Goal: Communication & Community: Ask a question

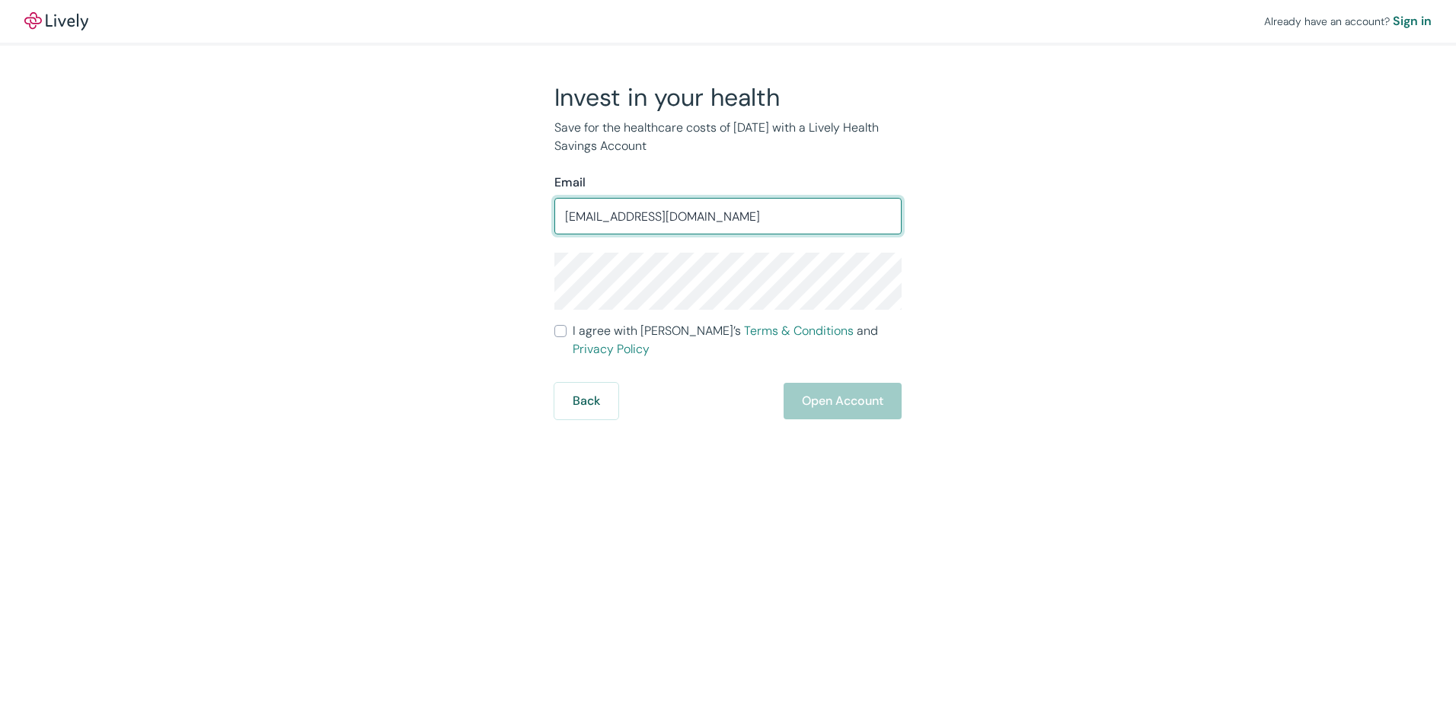
type input "nickjtnh@outlook.com"
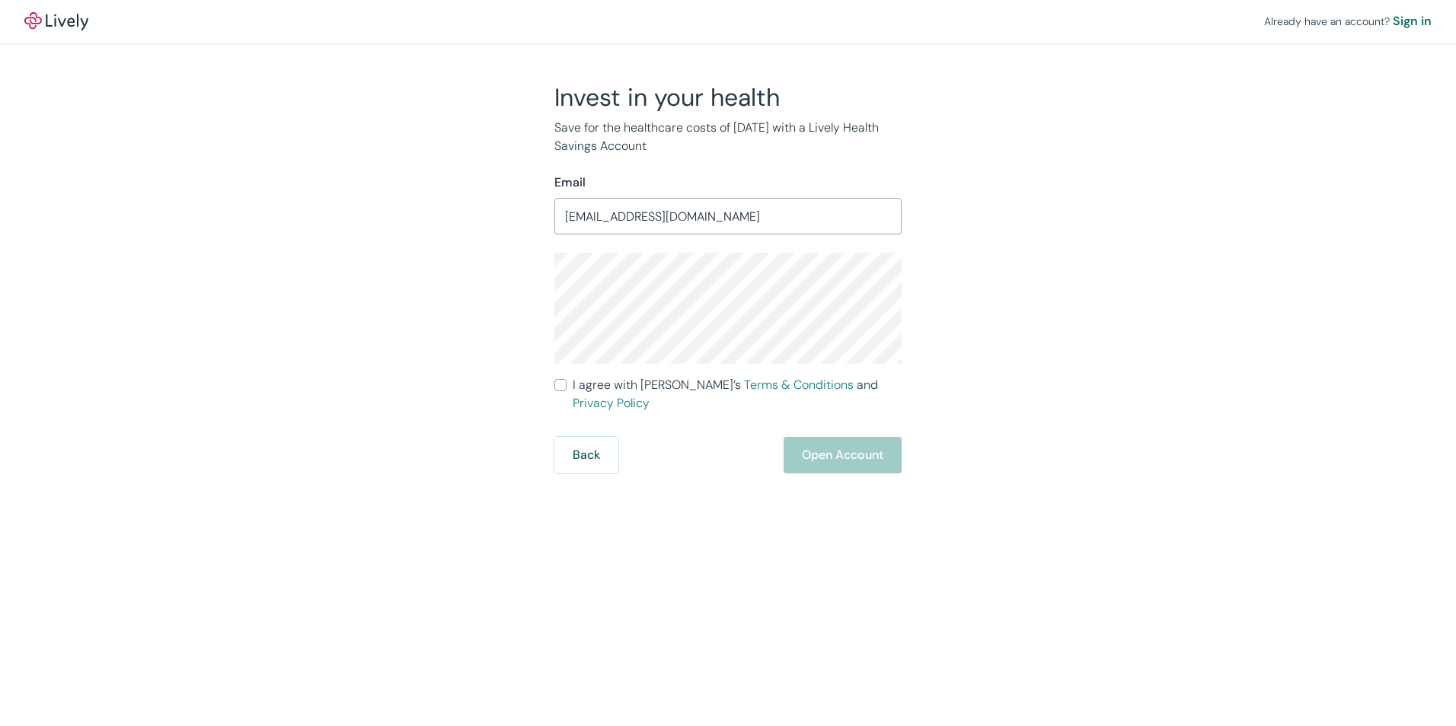
click at [1061, 383] on div "Invest in your health Save for the healthcare costs of tomorrow with a Lively H…" at bounding box center [718, 277] width 731 height 391
click at [550, 293] on div "Invest in your health Save for the healthcare costs of tomorrow with a Lively H…" at bounding box center [718, 277] width 365 height 391
click at [1014, 334] on div "Invest in your health Save for the healthcare costs of tomorrow with a Lively H…" at bounding box center [718, 277] width 731 height 391
click at [559, 384] on input "I agree with Lively’s Terms & Conditions and Privacy Policy" at bounding box center [560, 385] width 12 height 12
checkbox input "true"
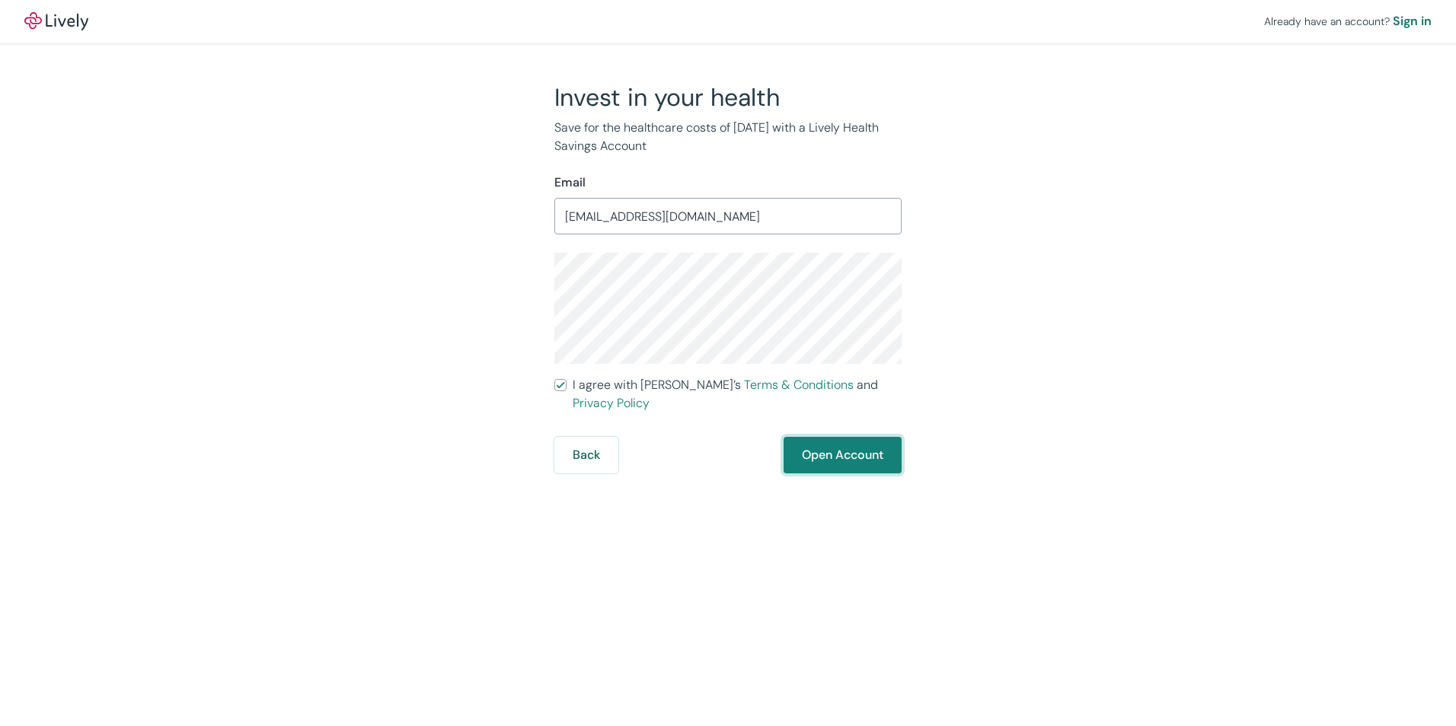
click at [823, 439] on button "Open Account" at bounding box center [842, 455] width 118 height 37
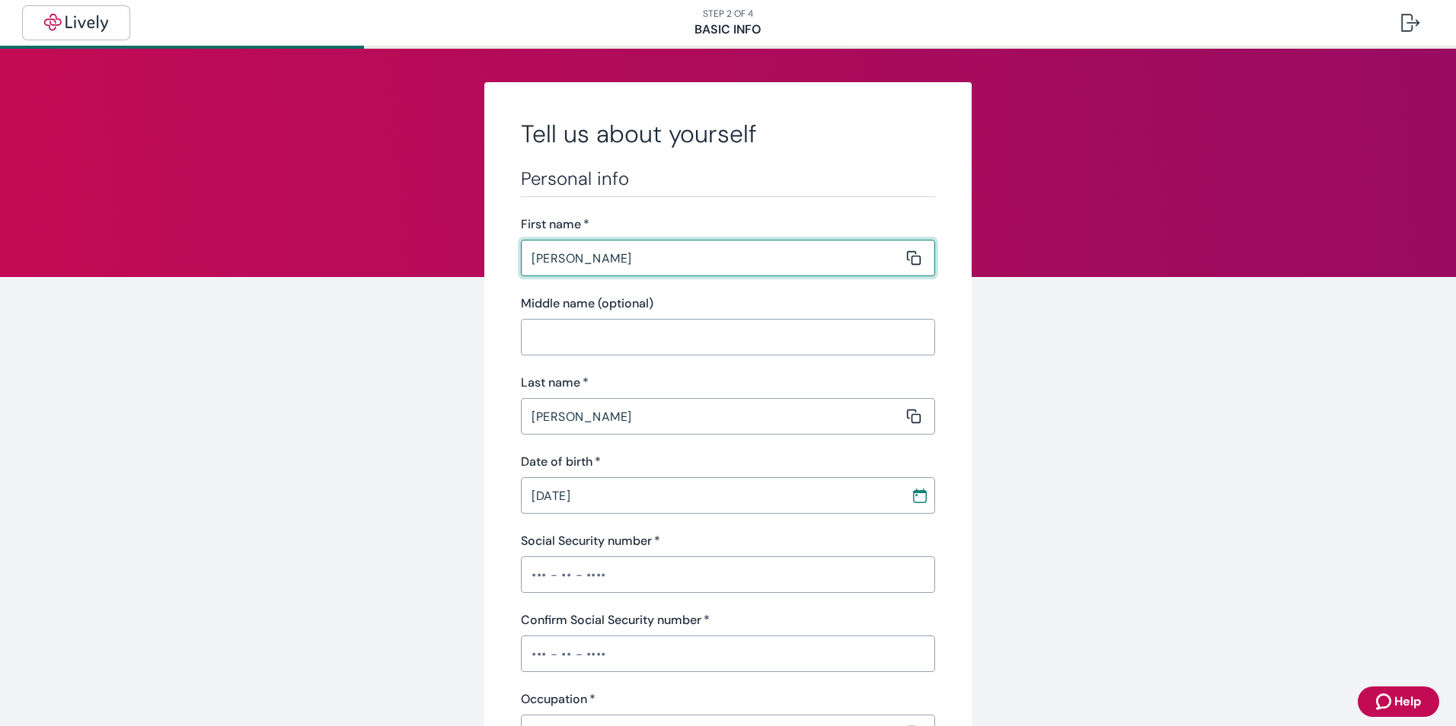
click at [72, 21] on img "button" at bounding box center [75, 23] width 85 height 18
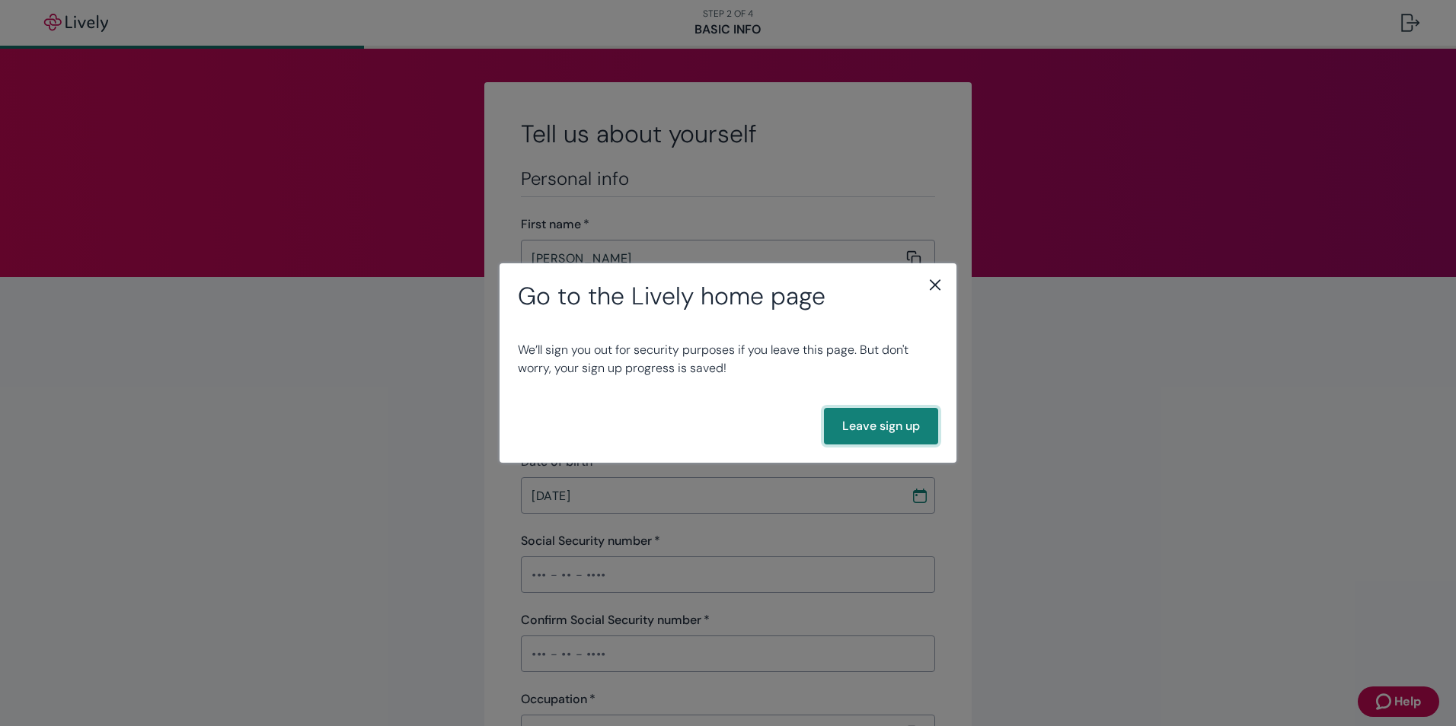
click at [889, 423] on button "Leave sign up" at bounding box center [881, 426] width 114 height 37
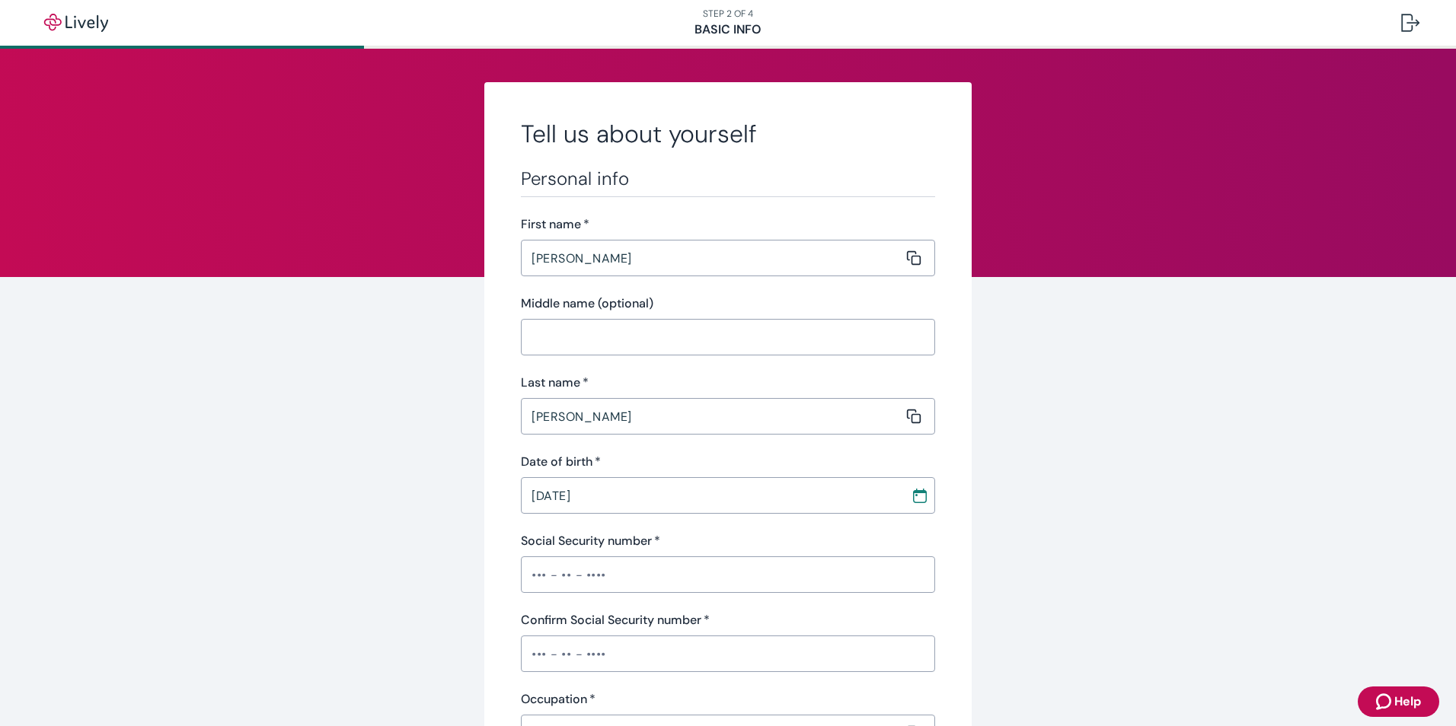
click at [1402, 704] on span "Help" at bounding box center [1407, 702] width 27 height 18
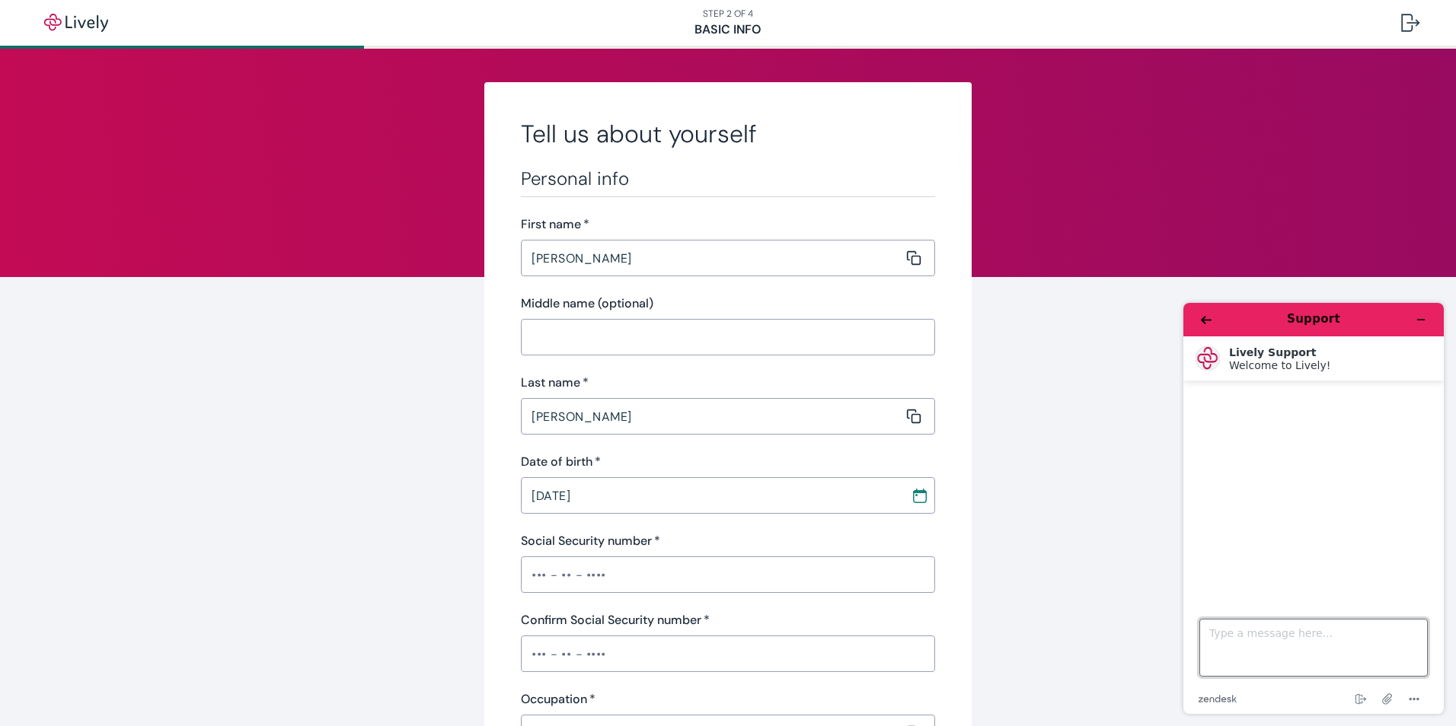
click at [1285, 631] on textarea "Type a message here..." at bounding box center [1313, 648] width 228 height 58
type textarea "Delete account"
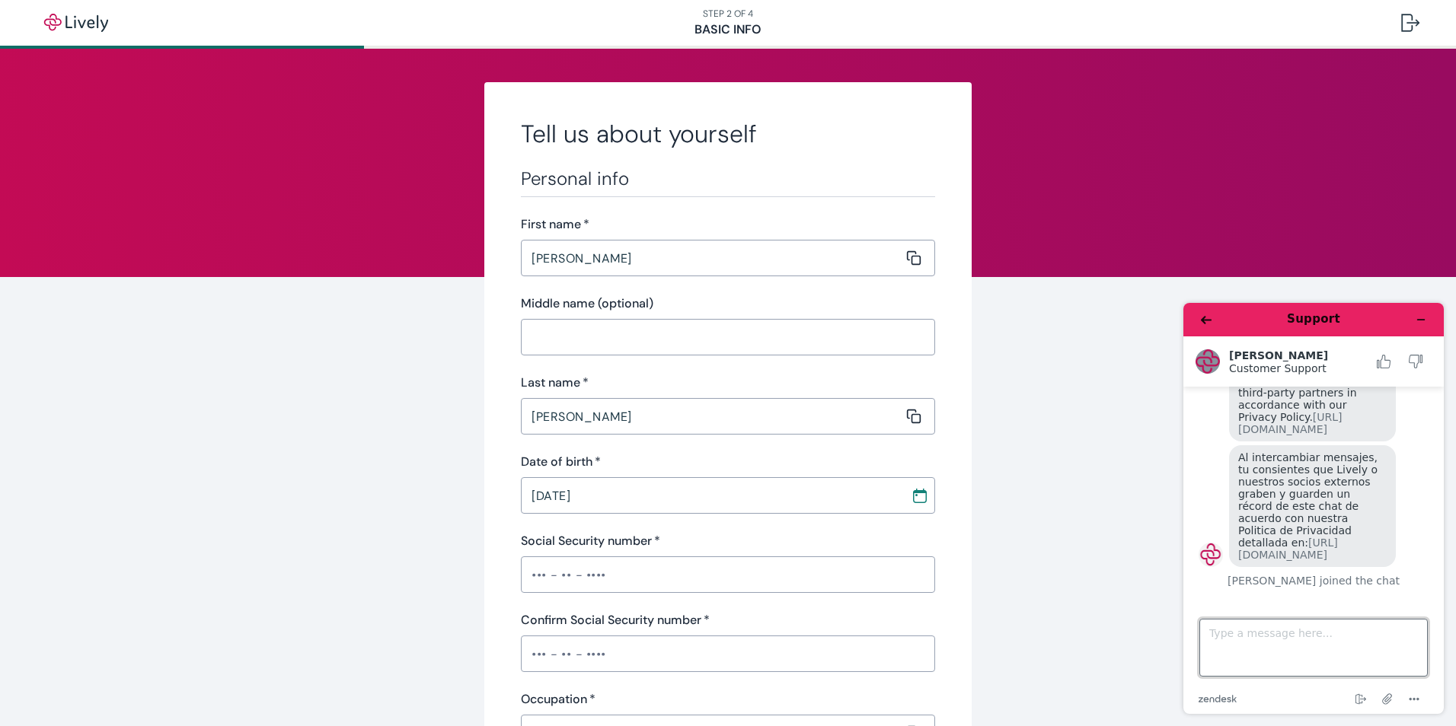
scroll to position [177, 0]
click at [1376, 634] on textarea "Type a message here..." at bounding box center [1313, 648] width 228 height 58
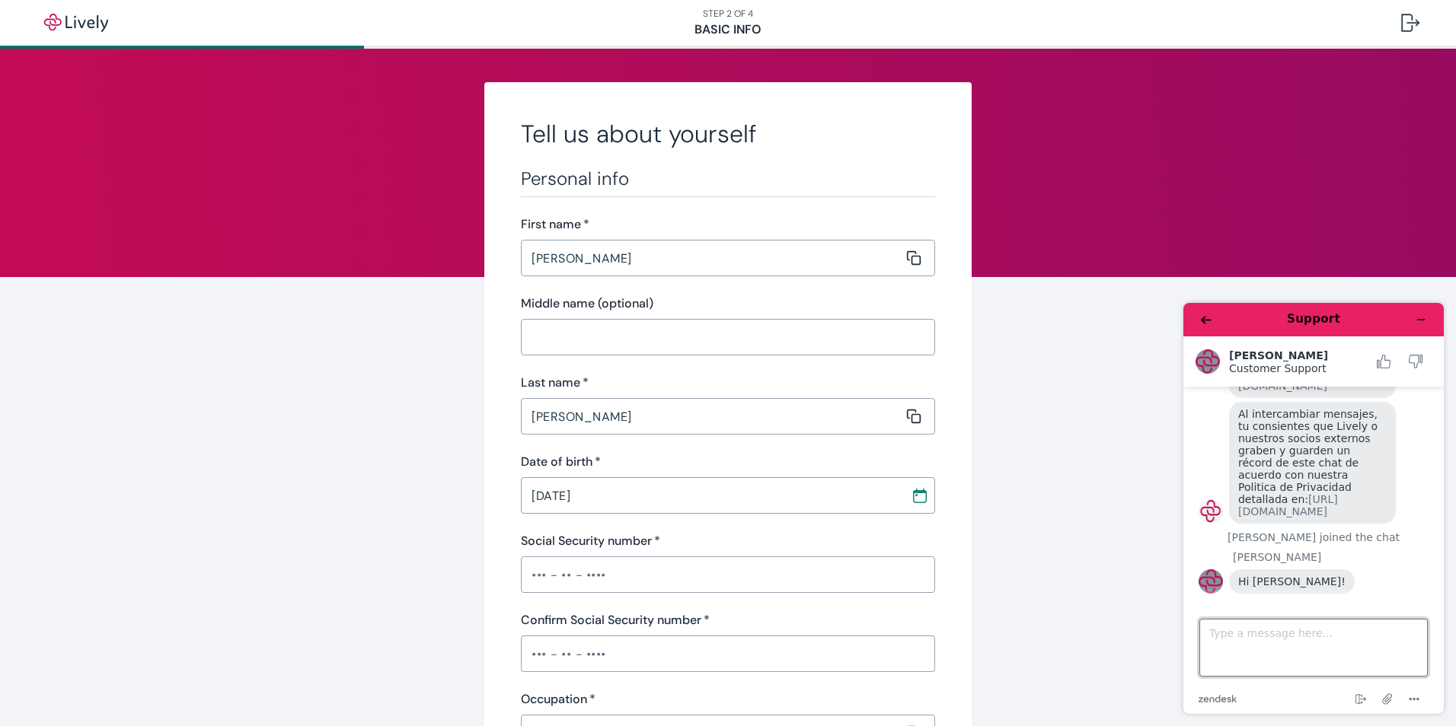
scroll to position [180, 0]
type textarea "Hello."
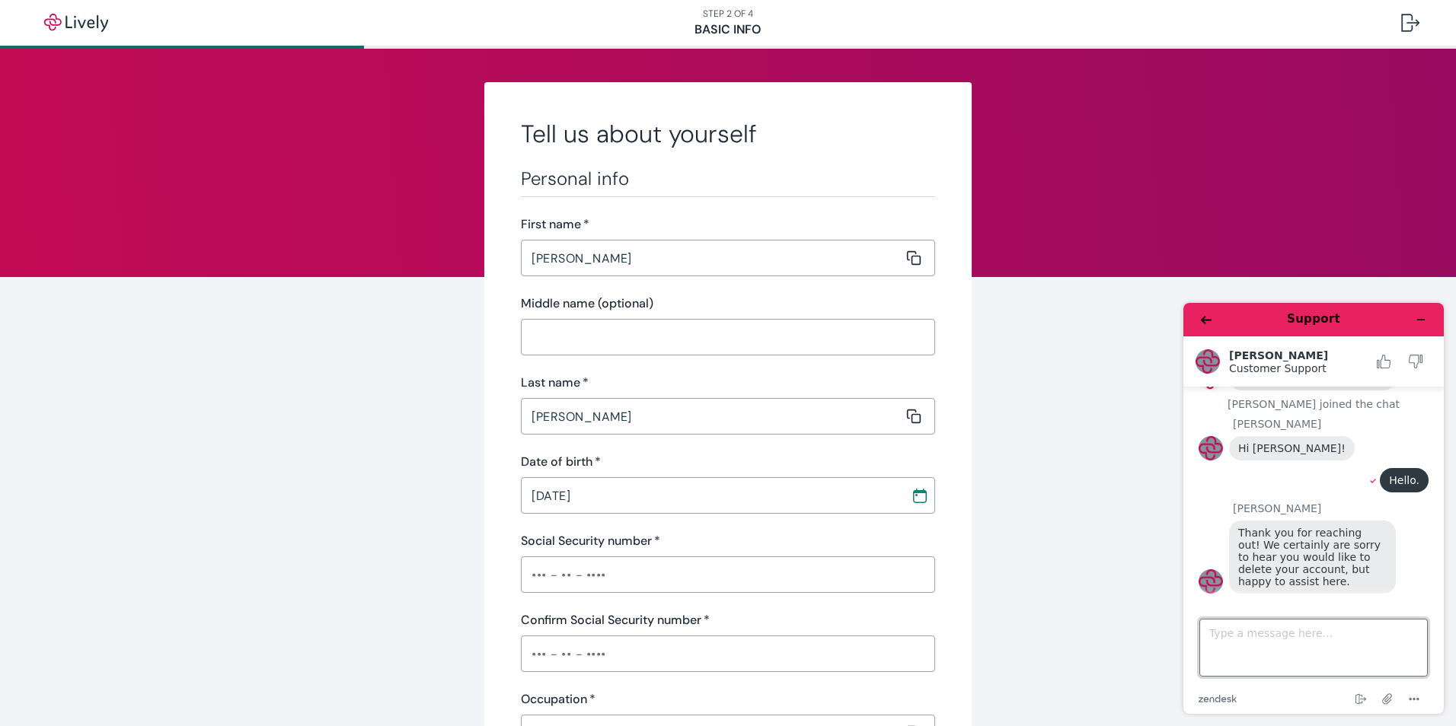
scroll to position [312, 0]
type textarea "So I was just starting the process of opening an account, and realized my emplo…"
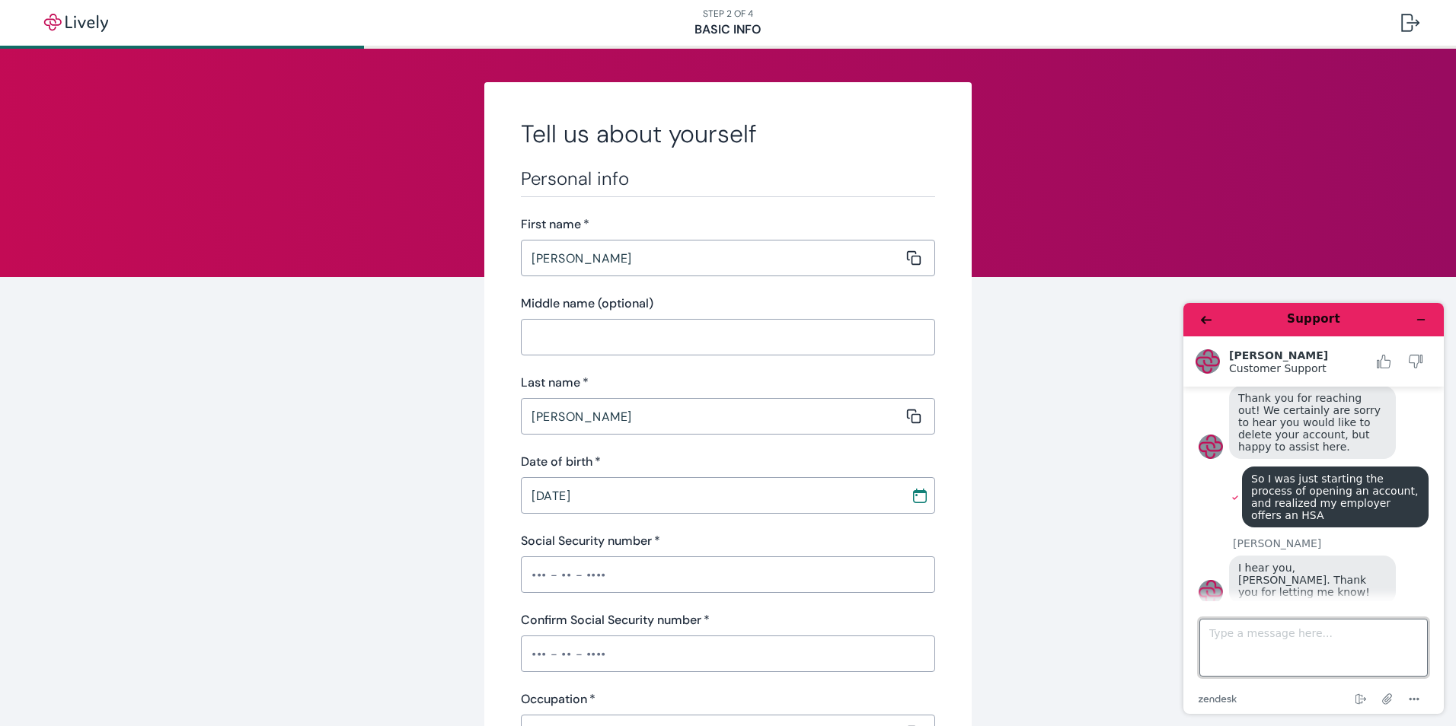
scroll to position [439, 0]
type textarea "No problem"
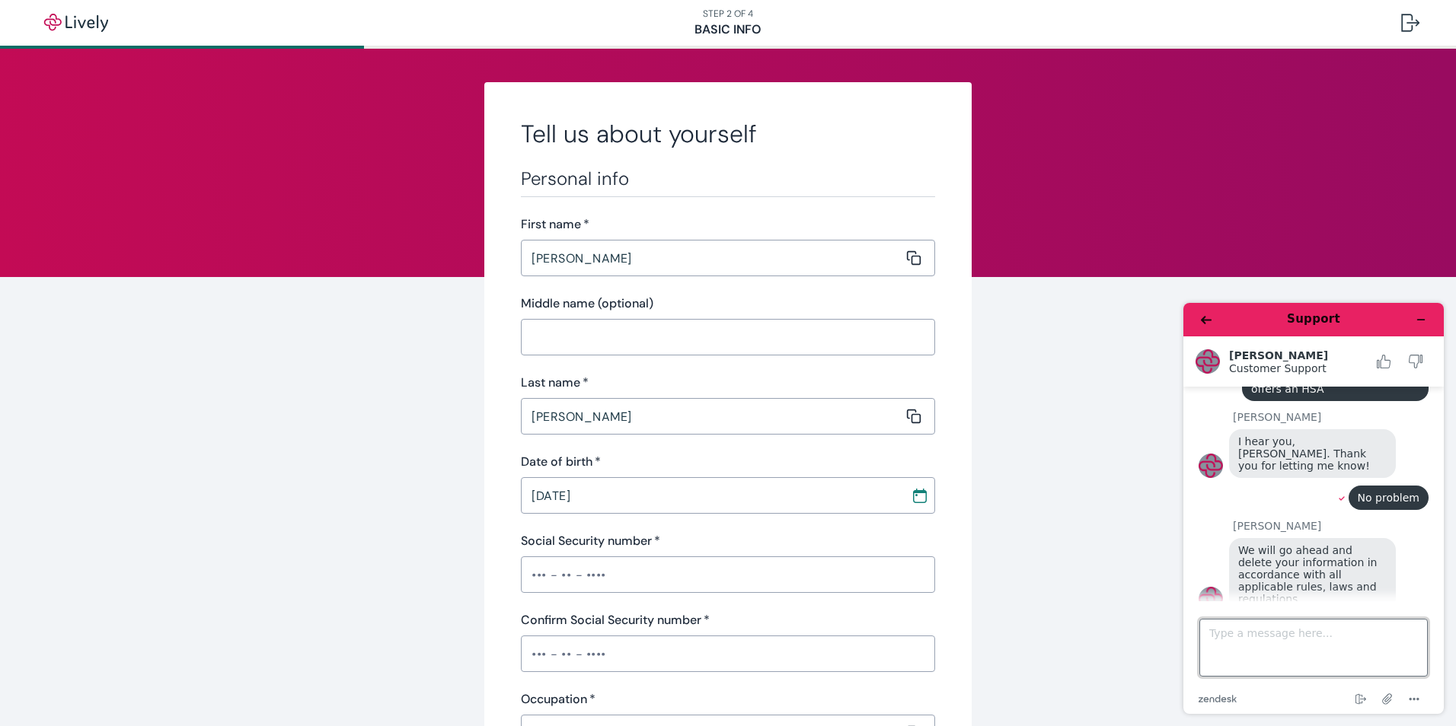
scroll to position [559, 0]
type textarea "Thank you"
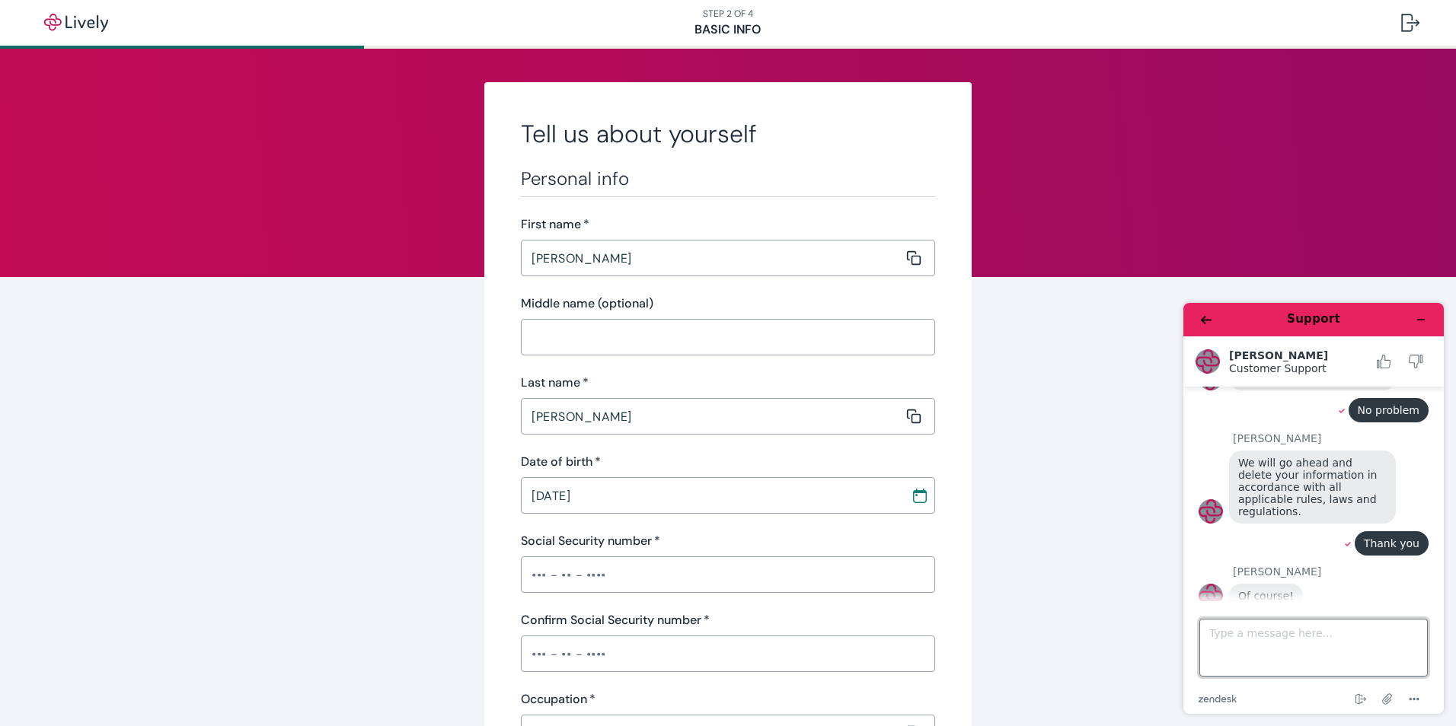
scroll to position [686, 0]
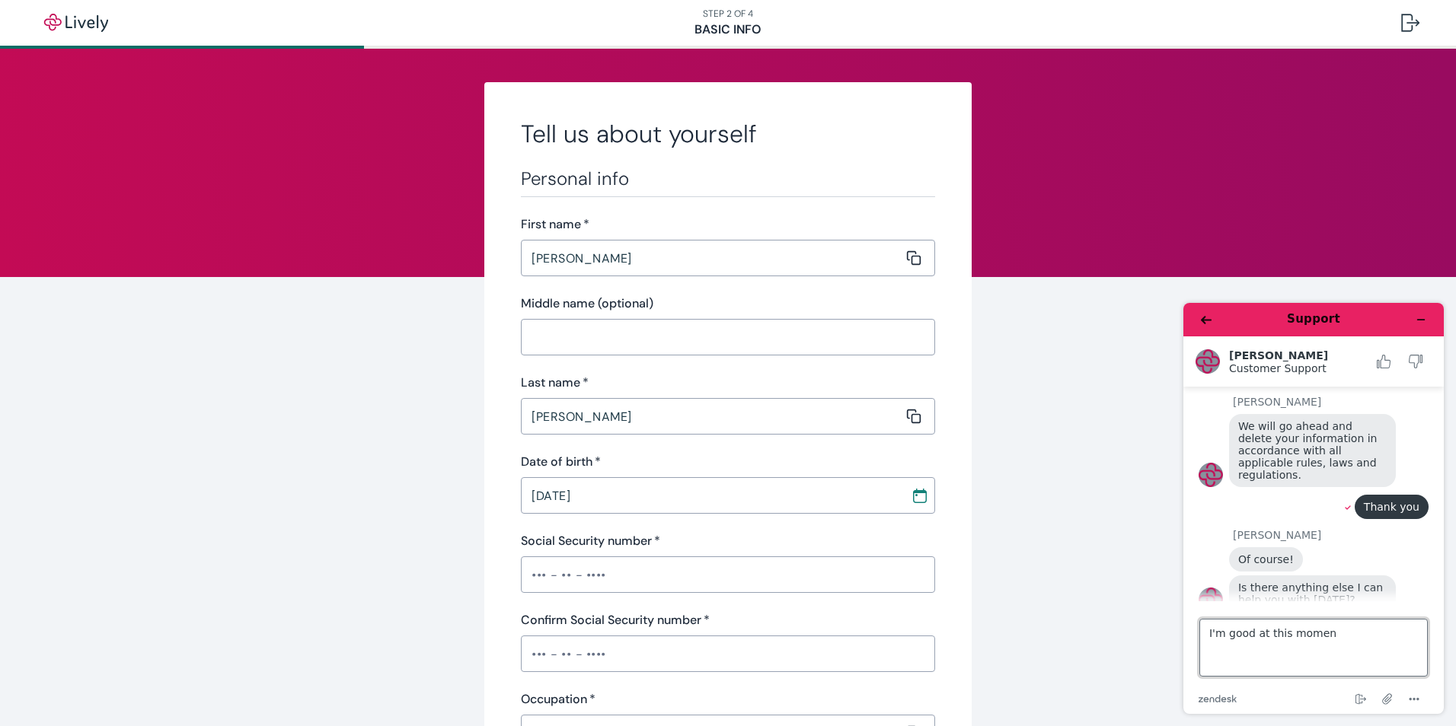
type textarea "I'm good at this moment"
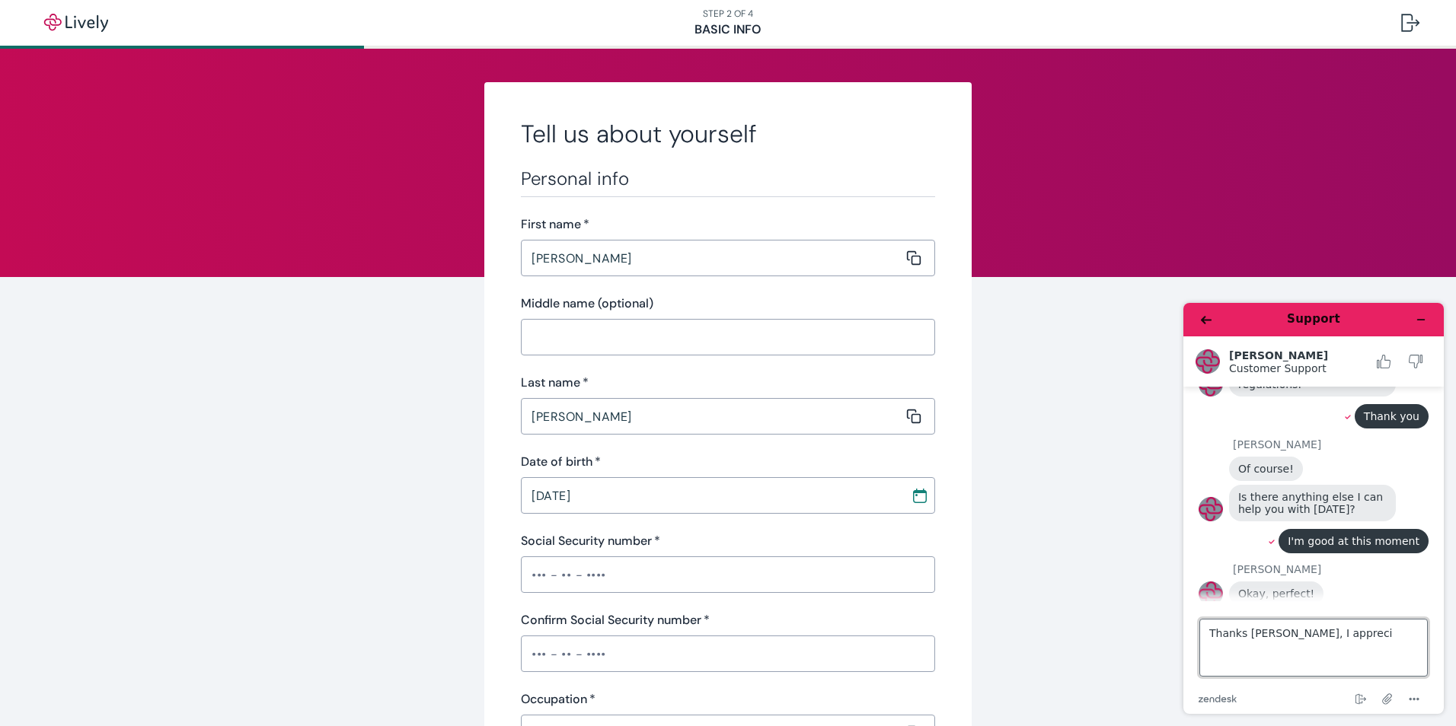
scroll to position [773, 0]
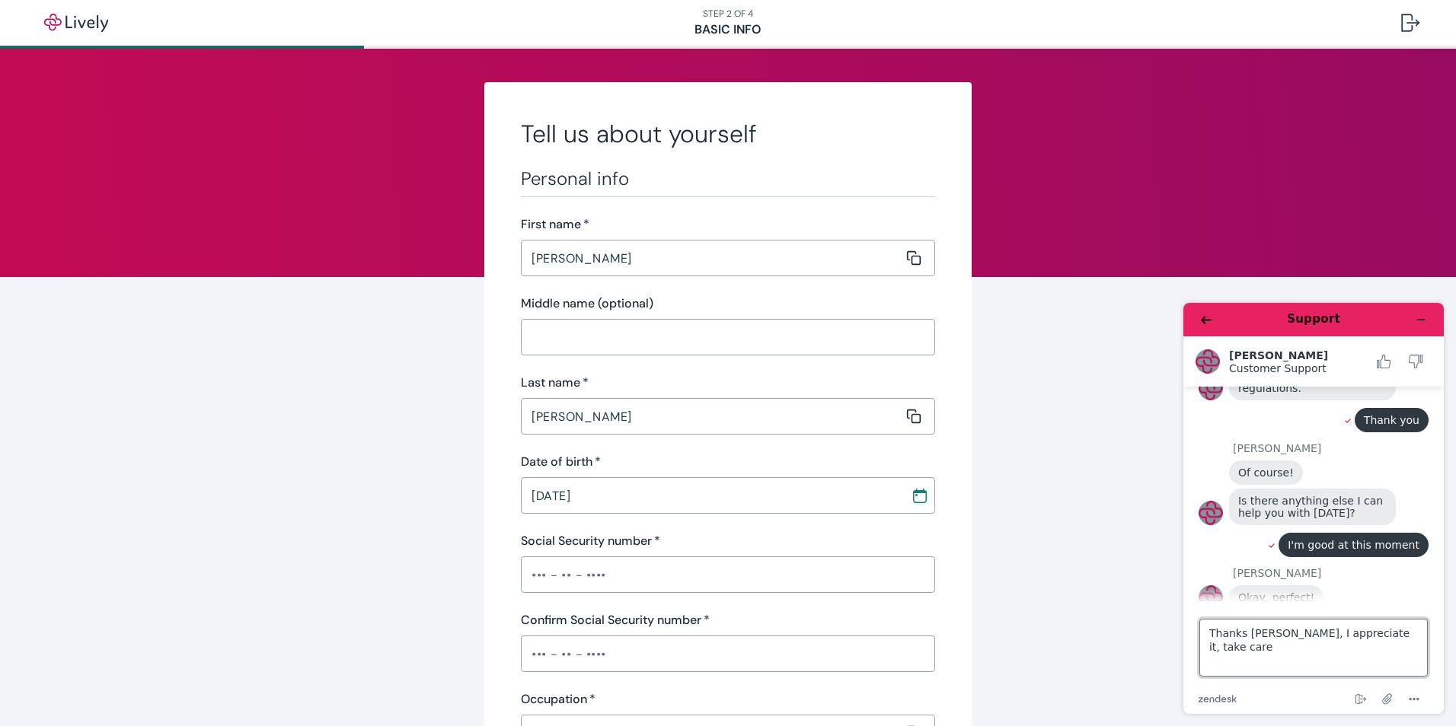
type textarea "Thanks [PERSON_NAME], I appreciate it, take care."
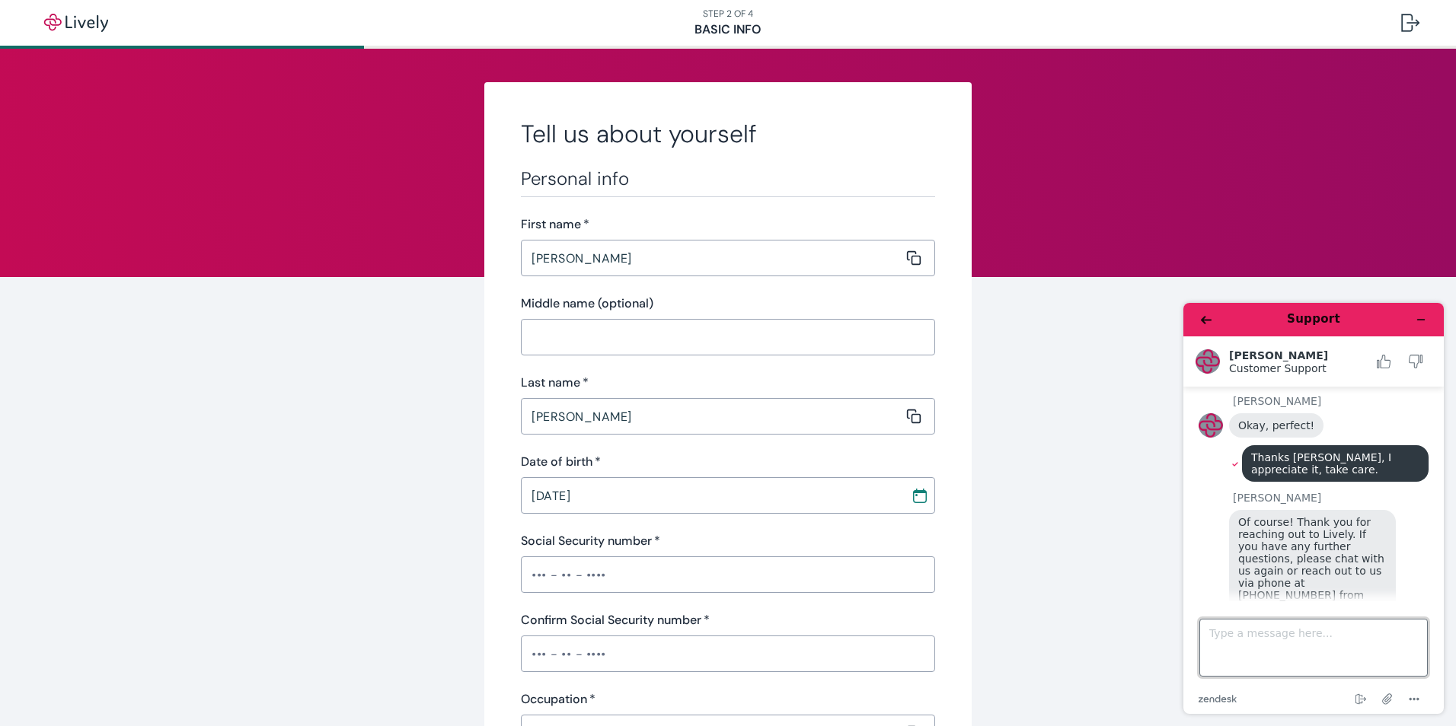
scroll to position [1019, 0]
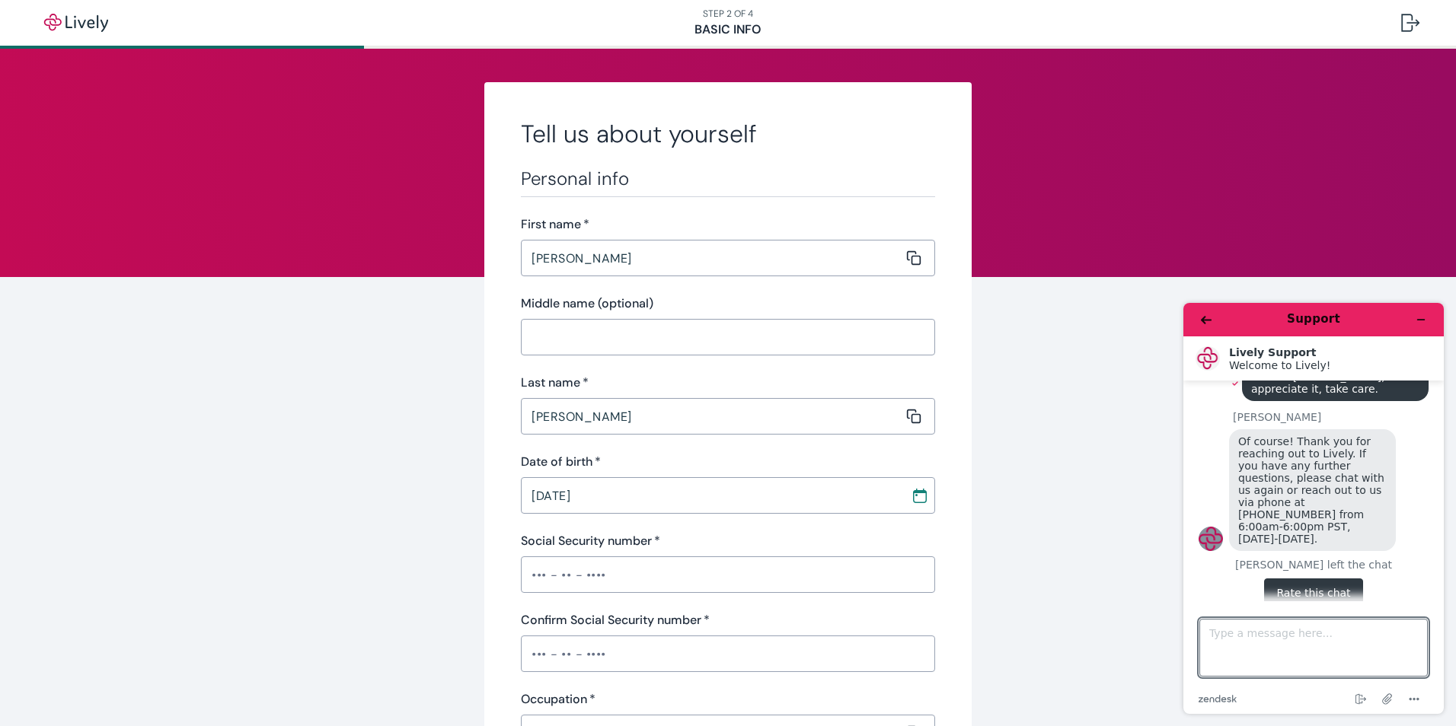
click at [1292, 579] on button "Rate this chat" at bounding box center [1313, 593] width 98 height 29
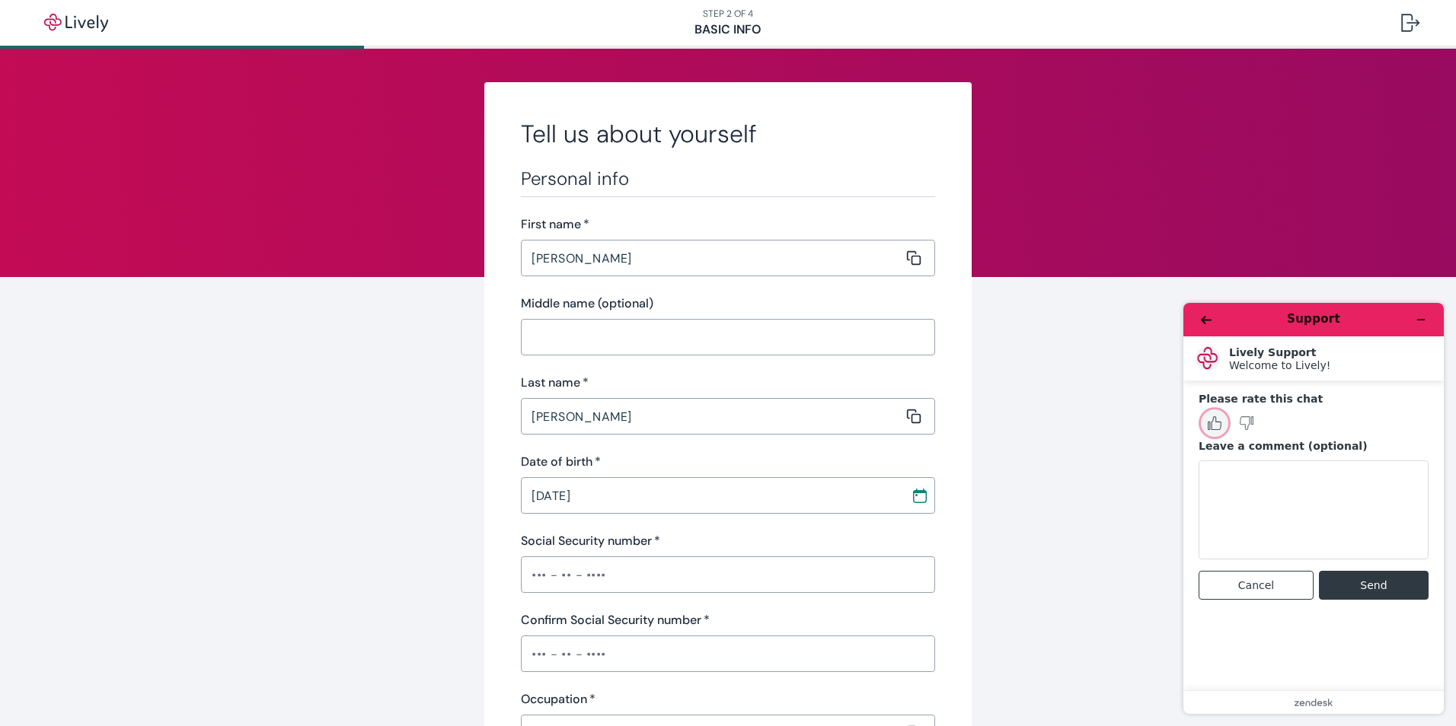
click at [1215, 424] on icon "Rate this chat as good" at bounding box center [1214, 423] width 14 height 14
click at [1368, 592] on button "Send" at bounding box center [1374, 585] width 110 height 29
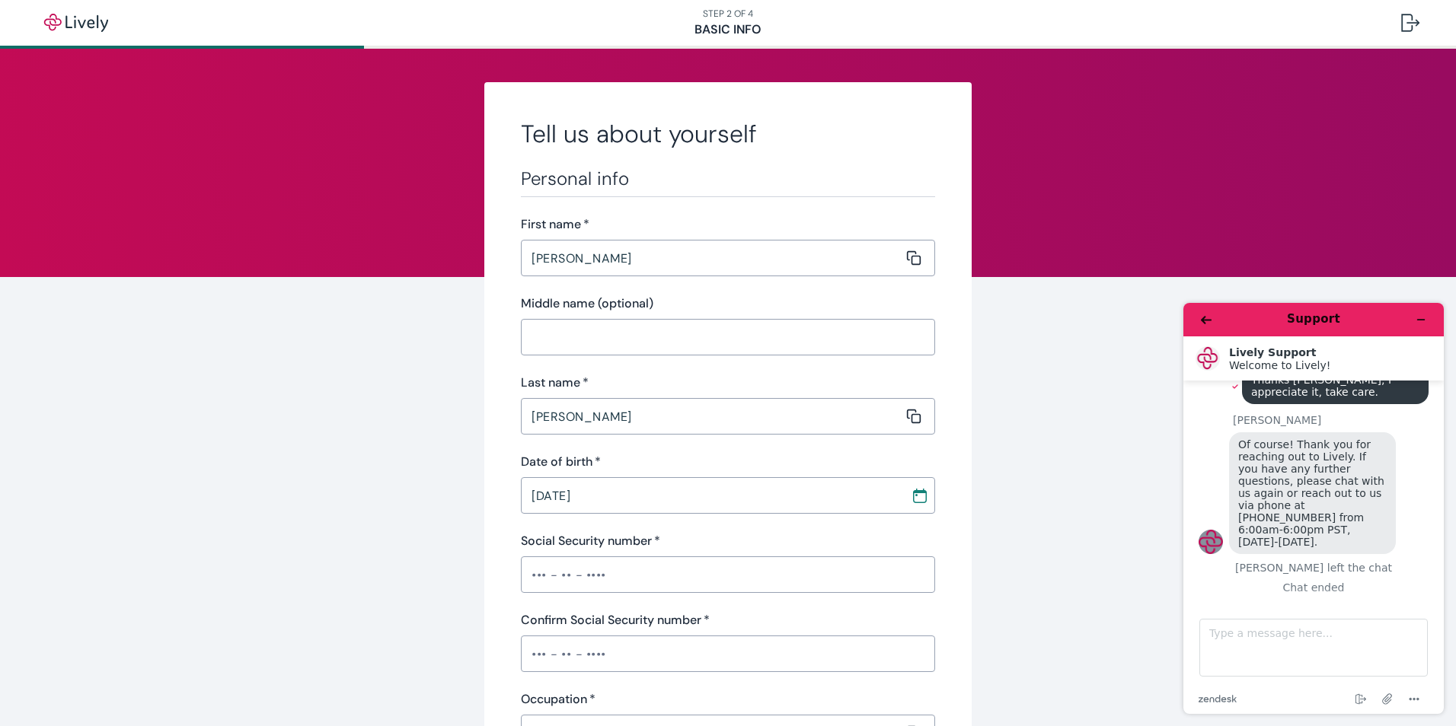
scroll to position [983, 0]
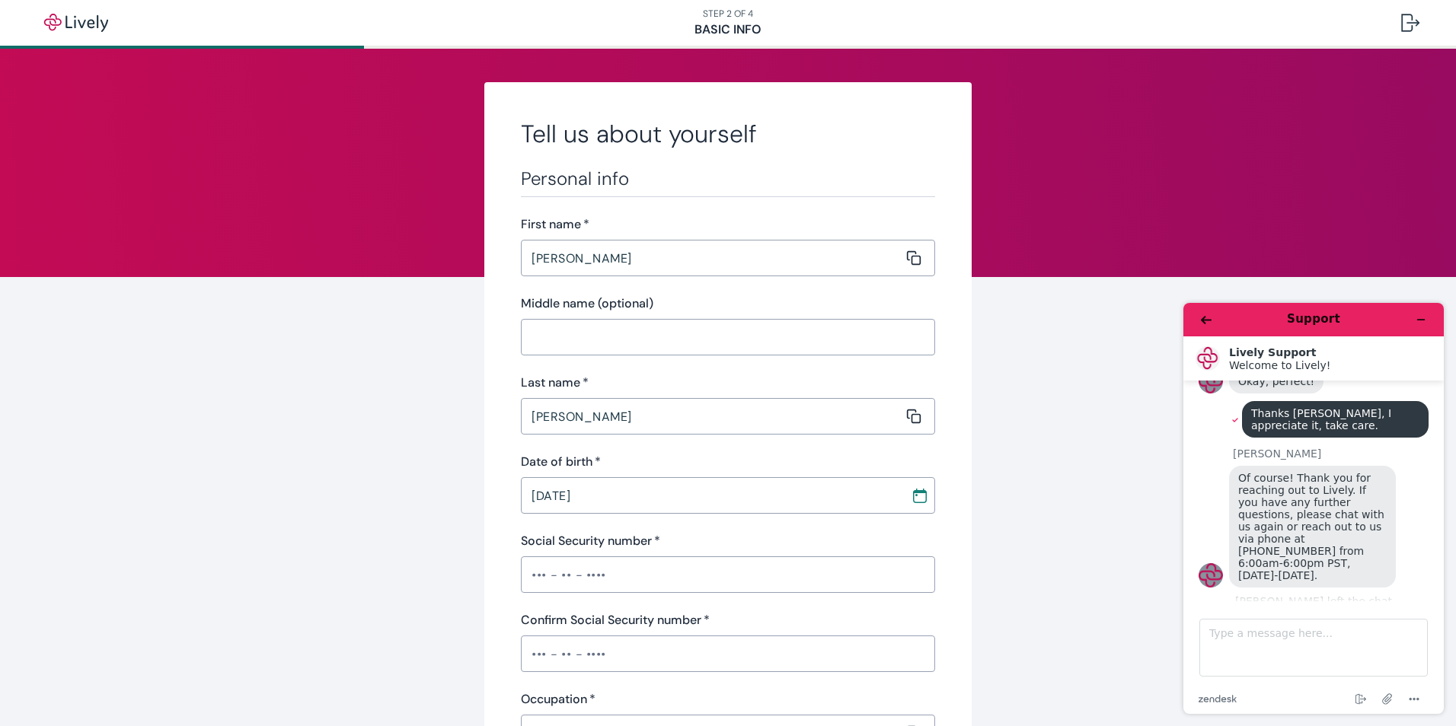
click at [1405, 18] on div at bounding box center [1410, 23] width 18 height 18
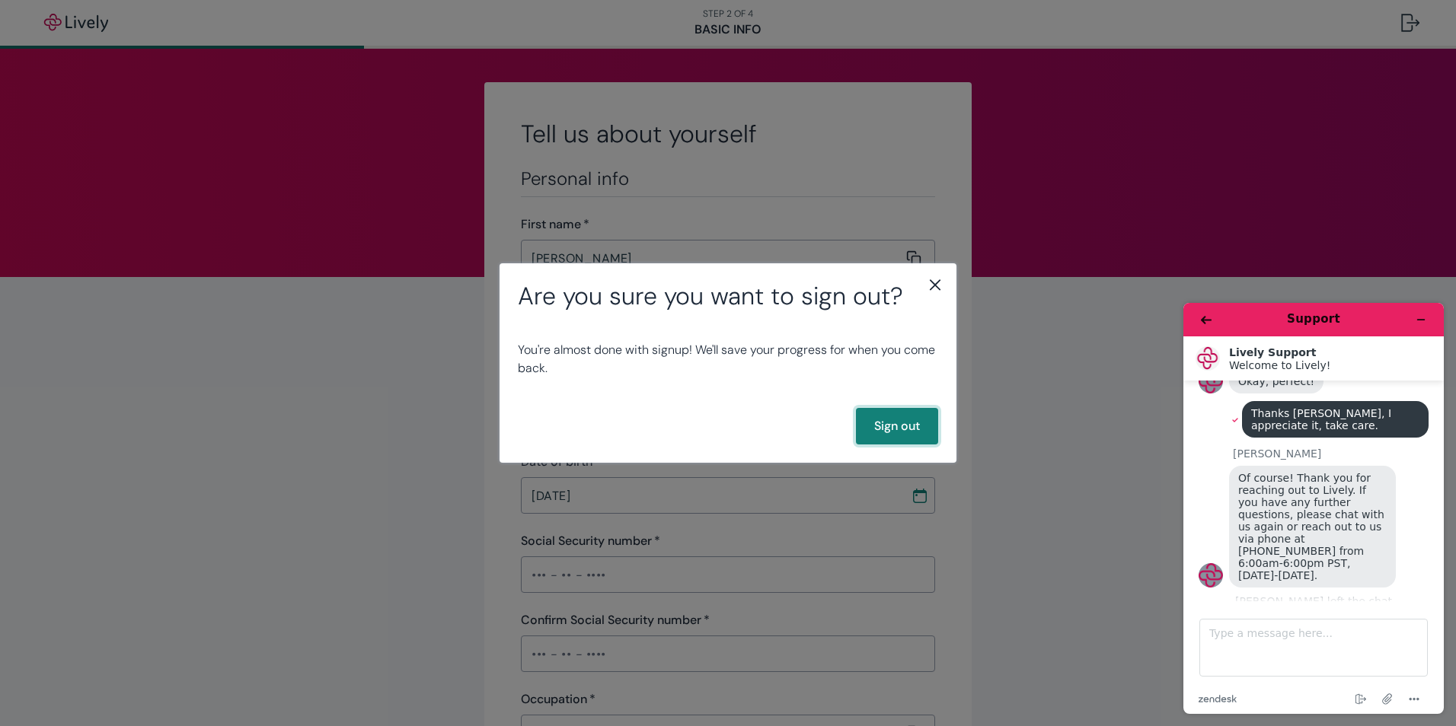
click at [918, 436] on button "Sign out" at bounding box center [897, 426] width 82 height 37
